Goal: Book appointment/travel/reservation

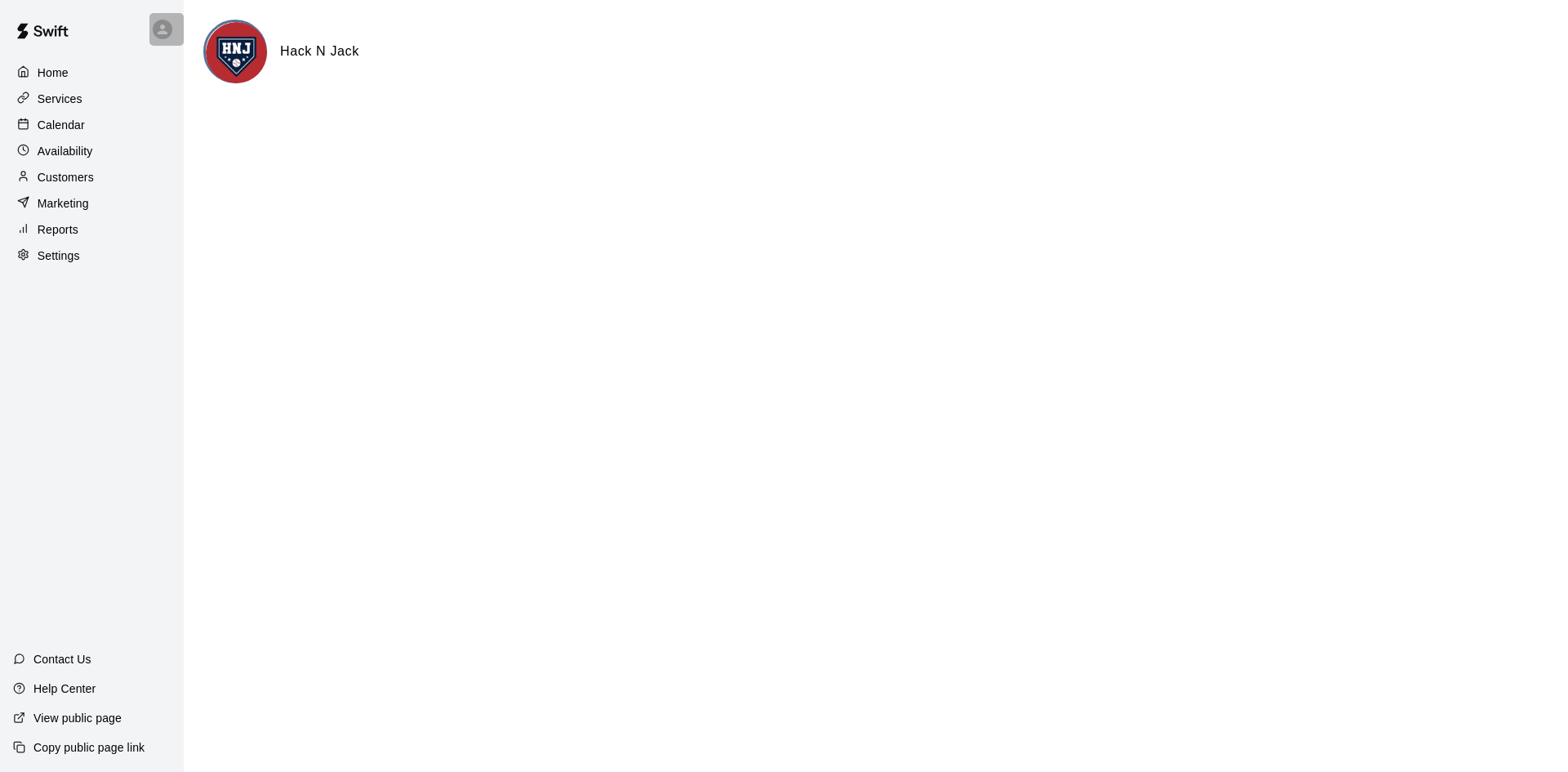
click at [166, 15] on div at bounding box center [166, 30] width 34 height 33
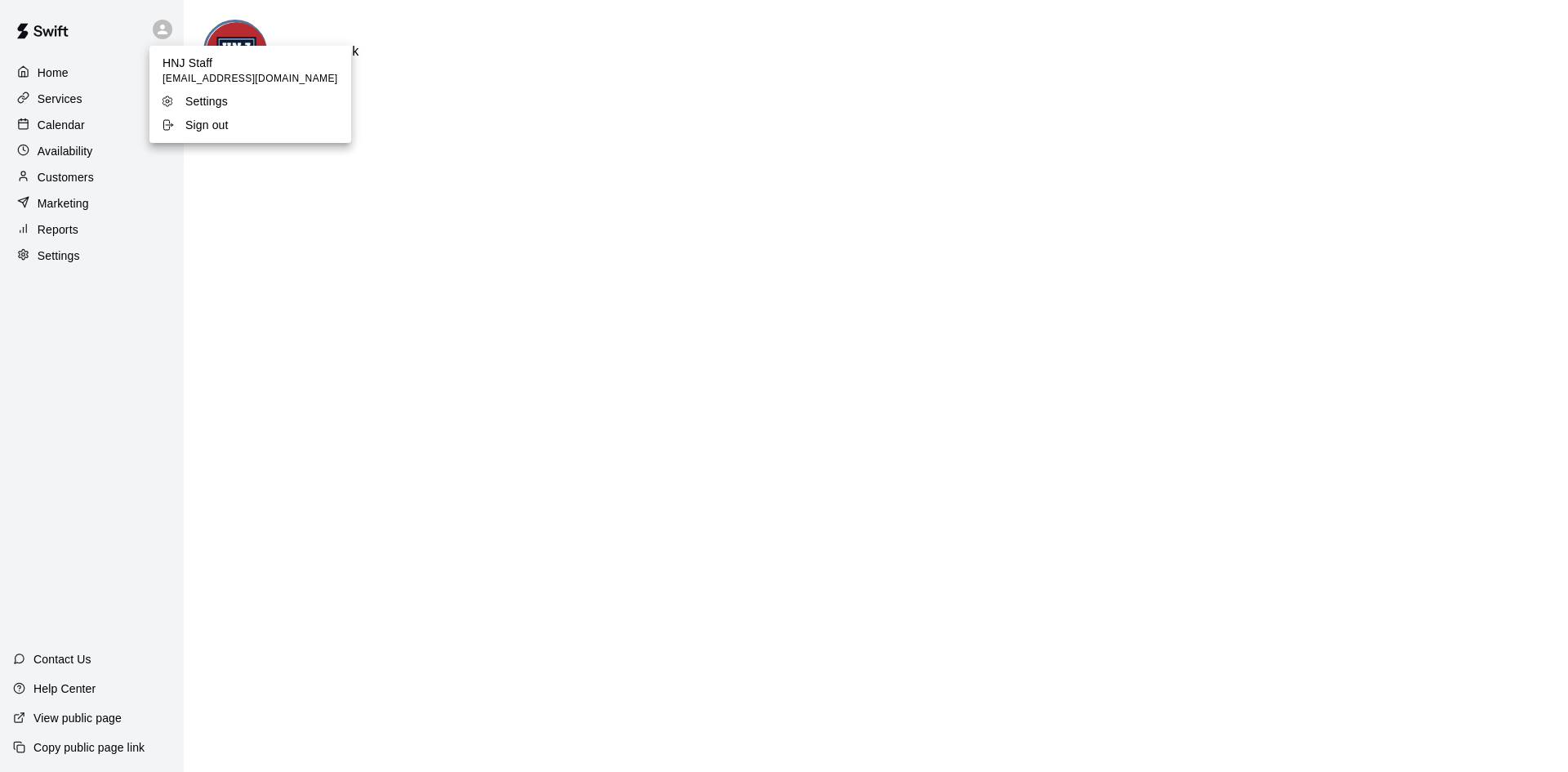
click at [72, 282] on div at bounding box center [784, 386] width 1568 height 772
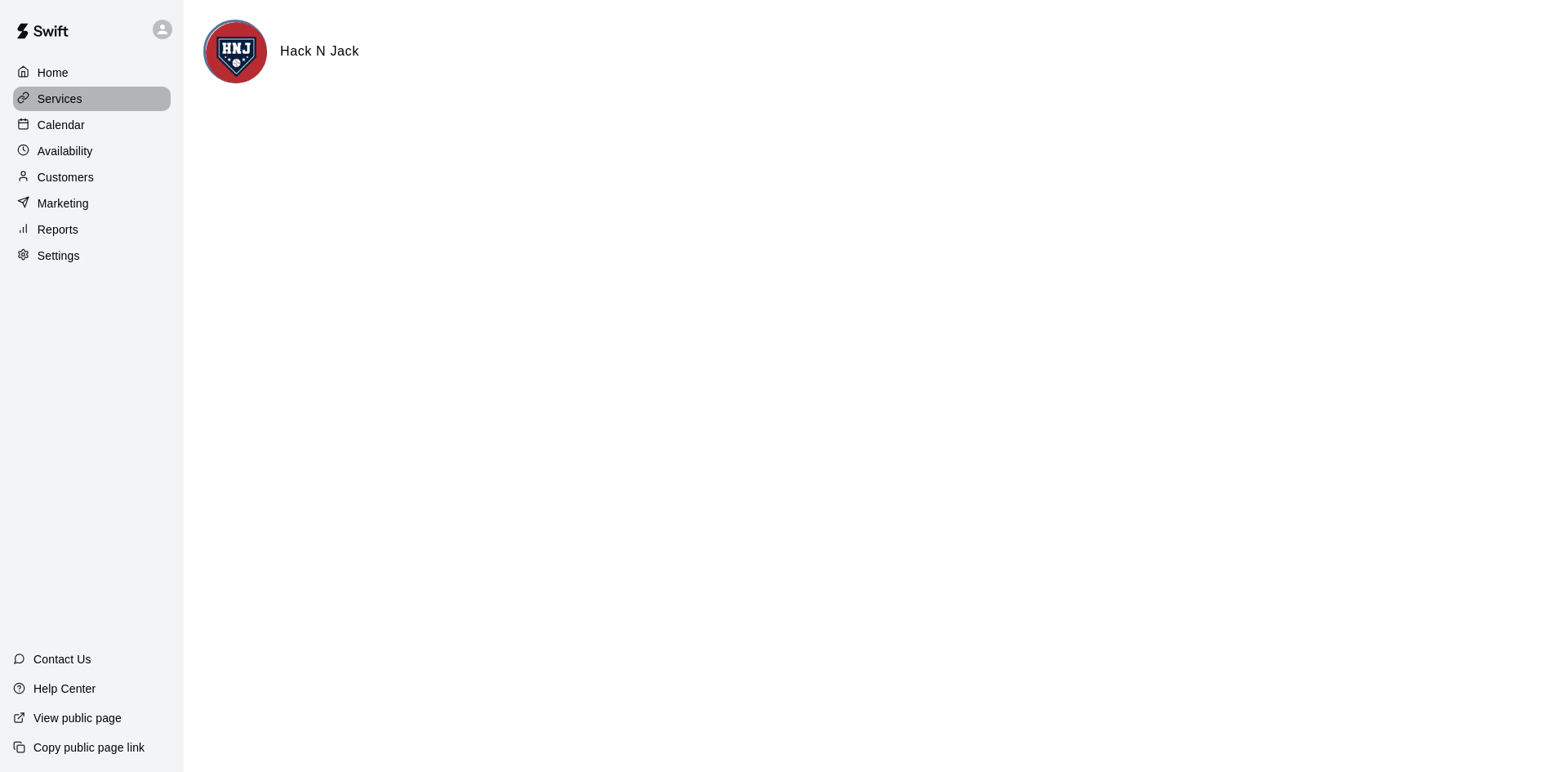
click at [100, 110] on div "Services" at bounding box center [92, 99] width 158 height 24
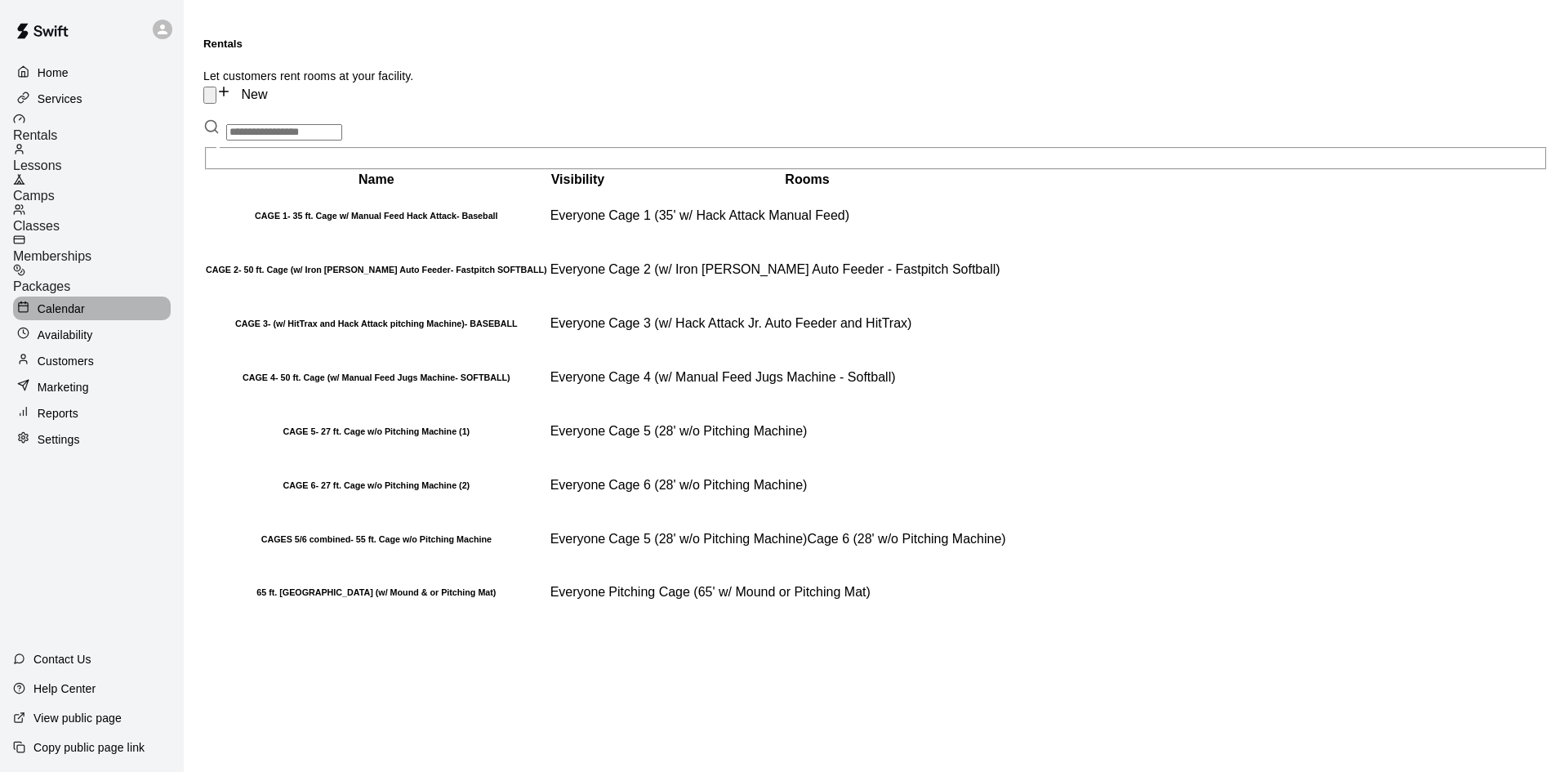
click at [44, 301] on p "Calendar" at bounding box center [61, 309] width 47 height 16
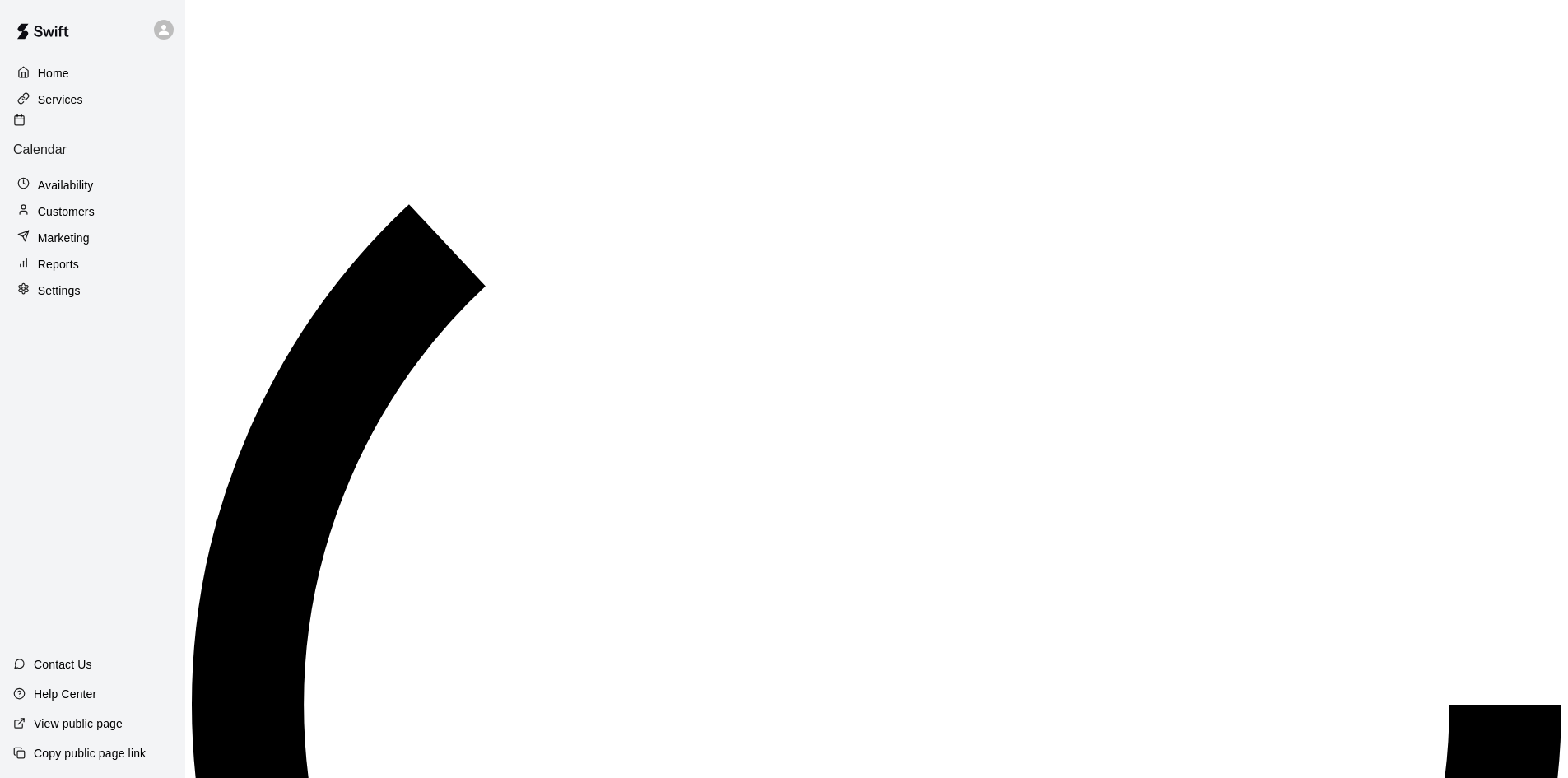
scroll to position [844, 0]
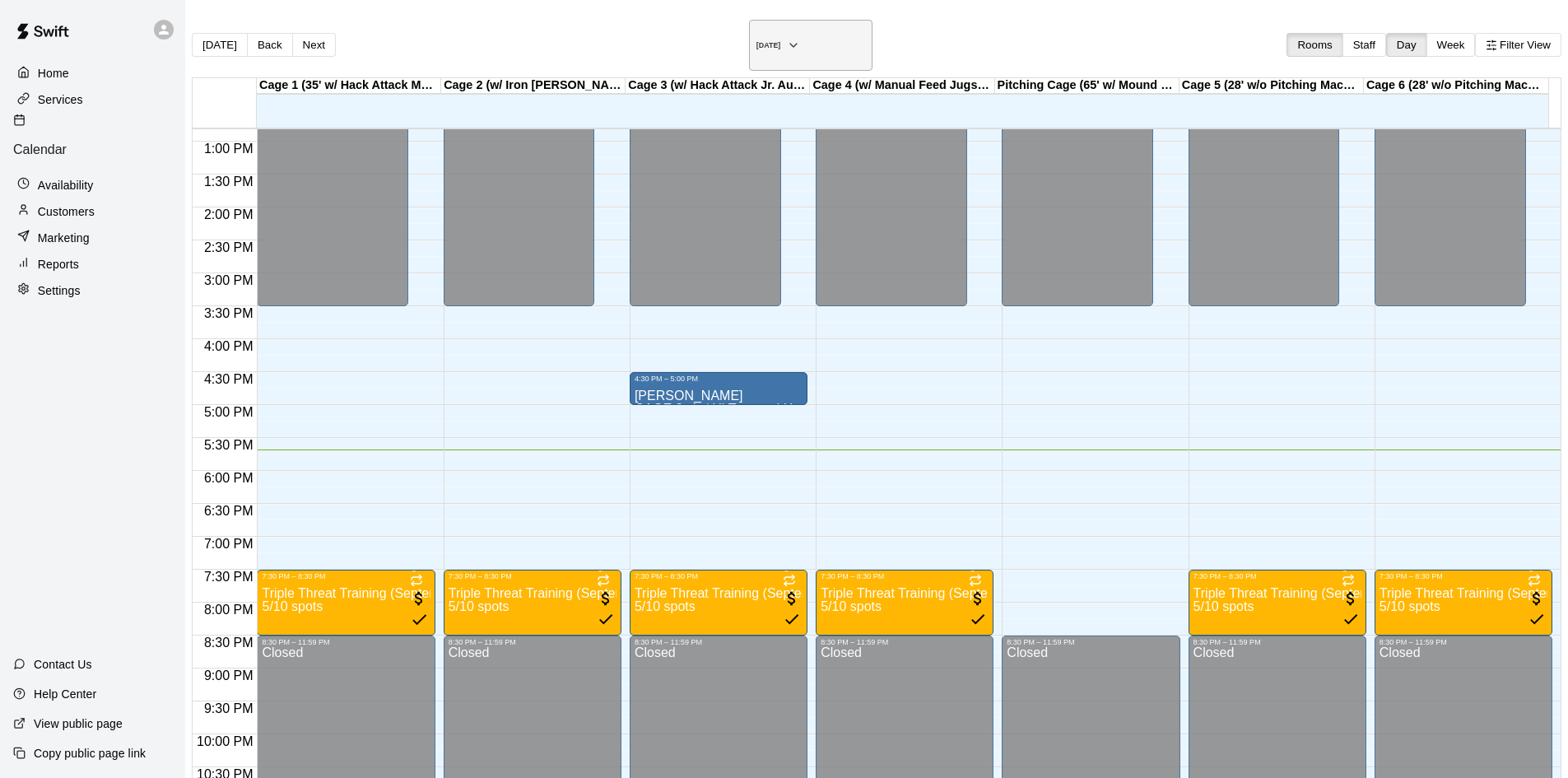
click at [781, 41] on h6 "[DATE]" at bounding box center [768, 45] width 24 height 8
